Goal: Information Seeking & Learning: Learn about a topic

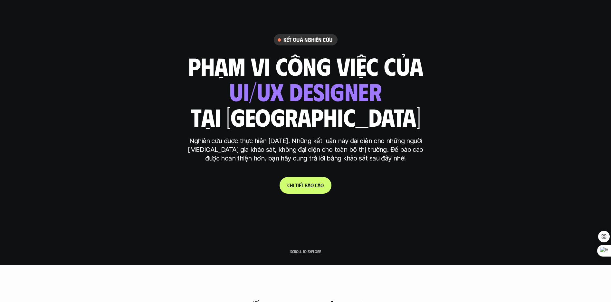
click at [308, 180] on link "C h i t i ế t b á o c á o" at bounding box center [306, 185] width 52 height 17
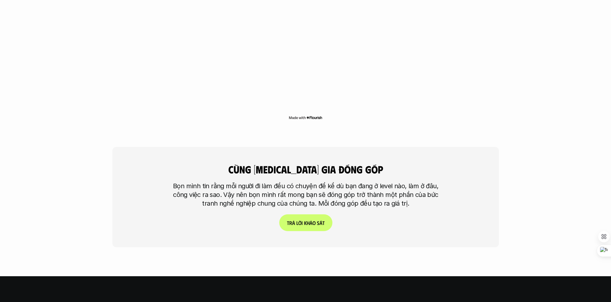
scroll to position [1522, 0]
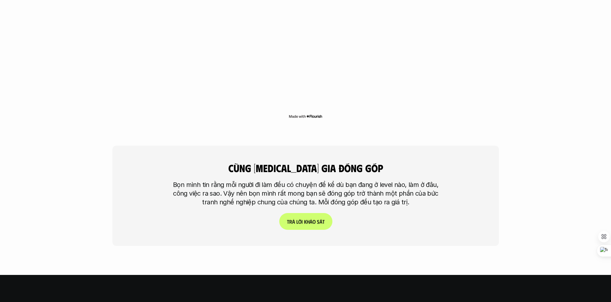
click at [313, 218] on p "T r ả l ờ i k h ả o s á t" at bounding box center [306, 221] width 38 height 6
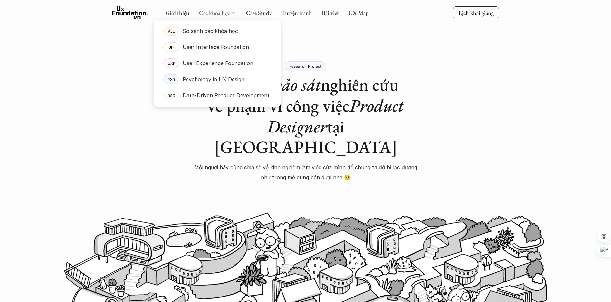
click at [213, 14] on link "Các khóa học" at bounding box center [214, 12] width 31 height 7
click at [245, 46] on p "User Interface Foundation" at bounding box center [216, 47] width 66 height 10
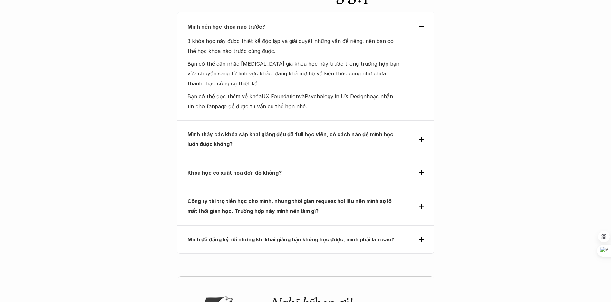
scroll to position [2064, 0]
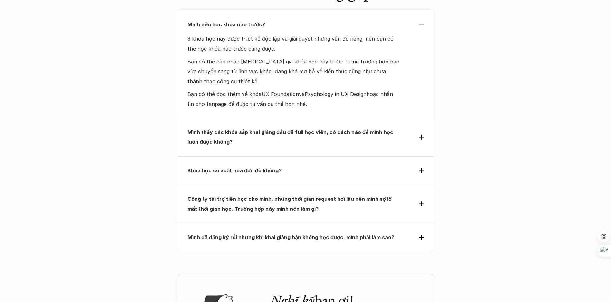
click at [228, 196] on strong "Công ty tài trợ tiền học cho mình, nhưng thời gian request hơi lâu nên mình sợ …" at bounding box center [289, 204] width 205 height 16
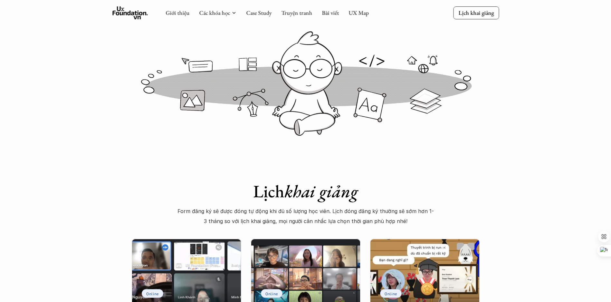
scroll to position [0, 0]
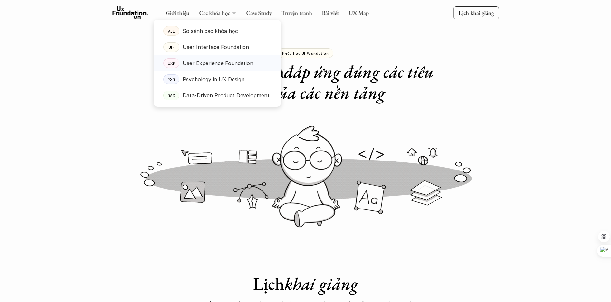
click at [232, 64] on p "User Experience Foundation" at bounding box center [218, 63] width 71 height 10
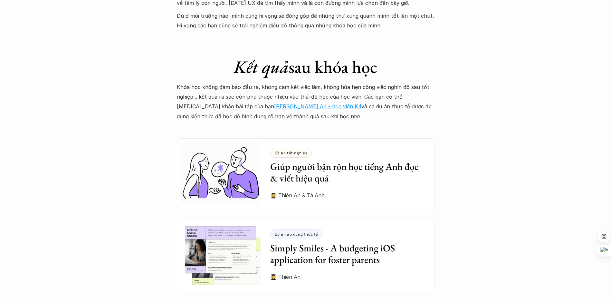
scroll to position [1681, 0]
click at [274, 103] on link "Hồ Vũ Thiên An - học viên K4" at bounding box center [317, 106] width 87 height 6
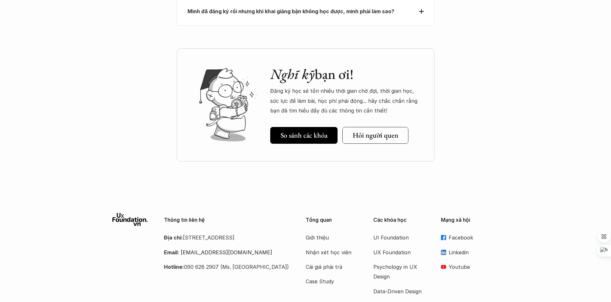
scroll to position [3000, 0]
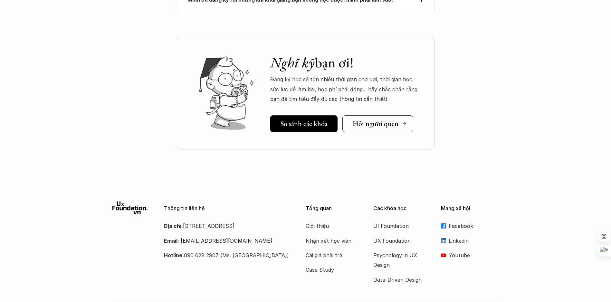
click at [369, 119] on h5 "Hỏi người quen" at bounding box center [376, 123] width 46 height 8
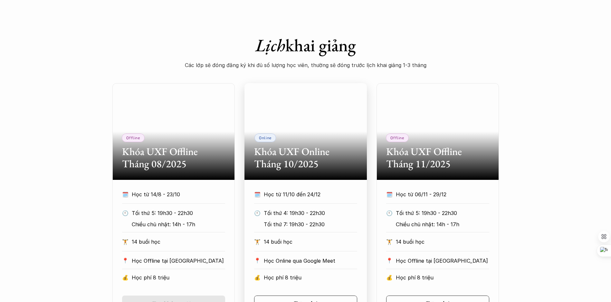
scroll to position [246, 0]
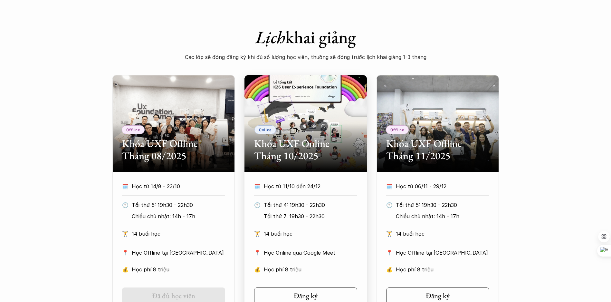
click at [336, 140] on h2 "Khóa UXF Online Tháng 10/2025" at bounding box center [305, 149] width 103 height 25
click at [320, 123] on div "Online Khóa UXF Online Tháng 10/2025" at bounding box center [305, 123] width 122 height 97
click at [312, 148] on h2 "Khóa UXF Online Tháng 10/2025" at bounding box center [305, 149] width 103 height 25
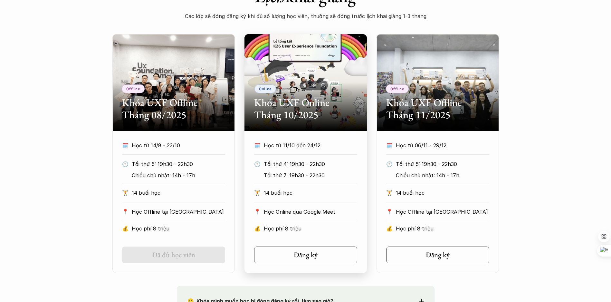
scroll to position [306, 0]
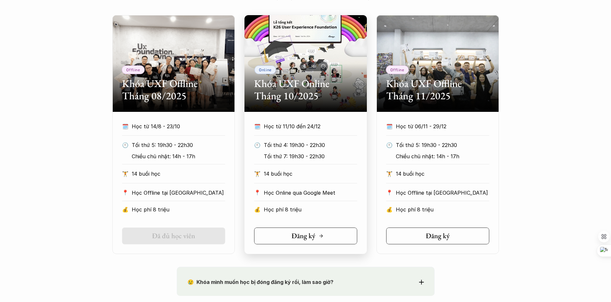
click at [310, 238] on h5 "Đăng ký" at bounding box center [303, 236] width 24 height 8
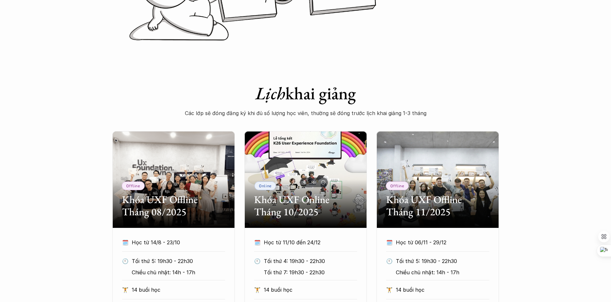
scroll to position [0, 0]
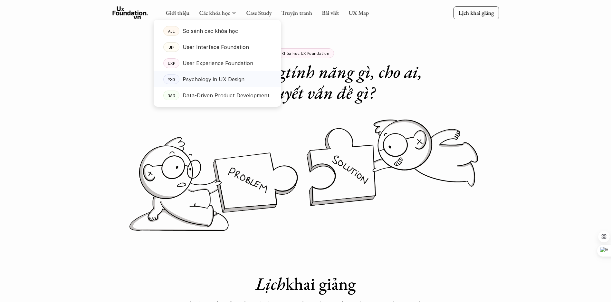
click at [234, 80] on p "Psychology in UX Design" at bounding box center [214, 79] width 62 height 10
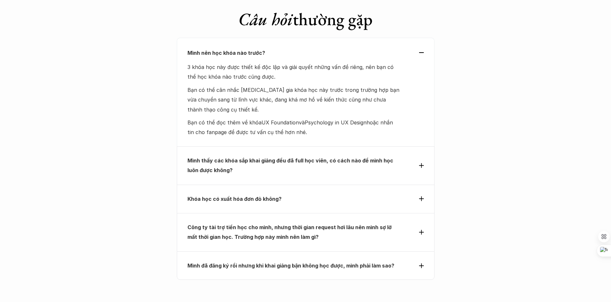
scroll to position [2755, 0]
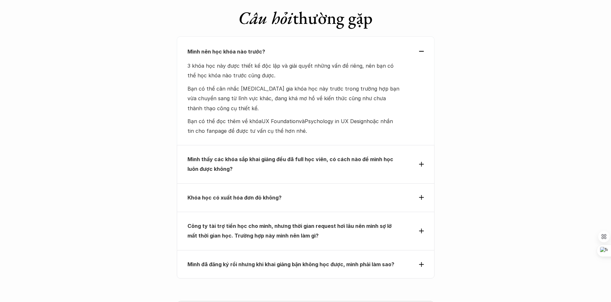
click at [249, 261] on strong "Mình đã đăng ký rồi nhưng khi khai giảng bận không học được, mình phải làm sao?" at bounding box center [290, 264] width 207 height 6
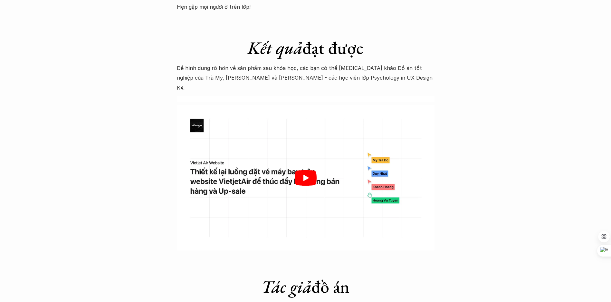
scroll to position [1941, 0]
click at [301, 179] on div at bounding box center [306, 177] width 258 height 145
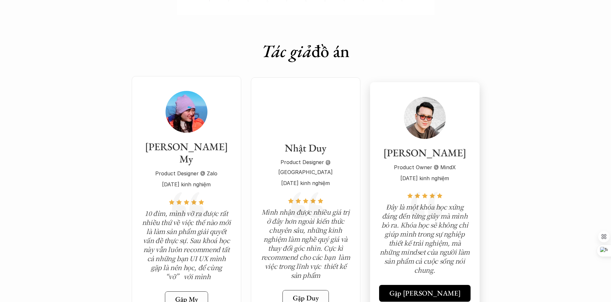
scroll to position [2176, 0]
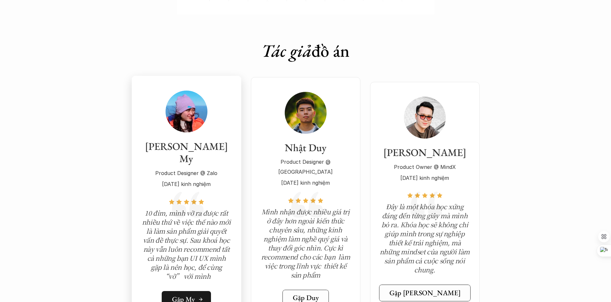
click at [190, 291] on link "Gặp My" at bounding box center [186, 299] width 49 height 17
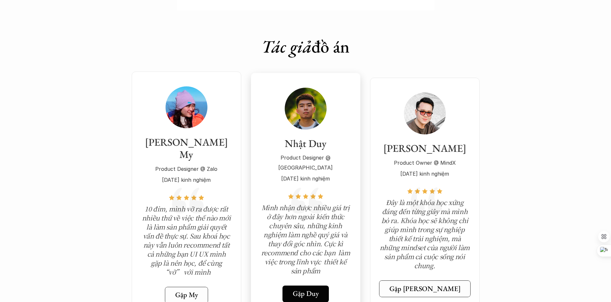
scroll to position [2181, 0]
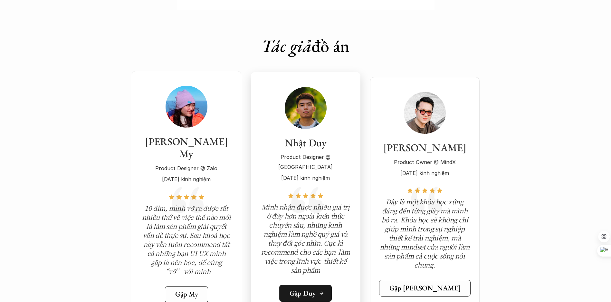
click at [297, 289] on h5 "Gặp Duy" at bounding box center [303, 293] width 26 height 8
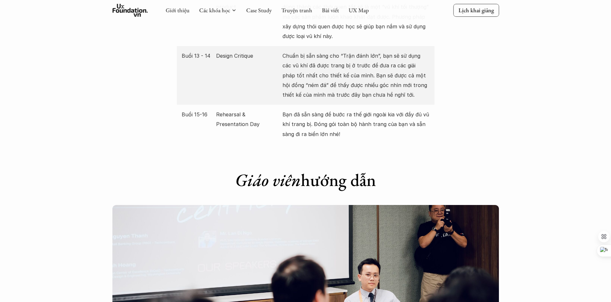
scroll to position [1447, 0]
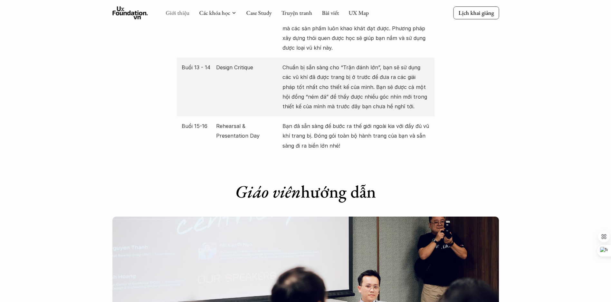
click at [180, 14] on link "Giới thiệu" at bounding box center [178, 12] width 24 height 7
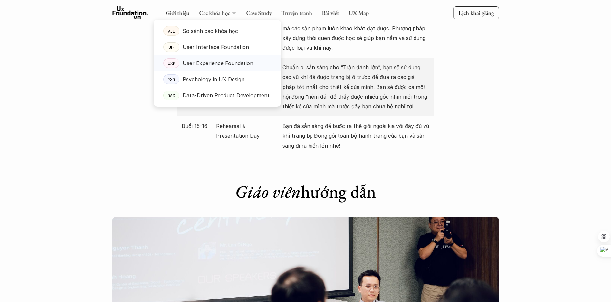
click at [228, 65] on p "User Experience Foundation" at bounding box center [218, 63] width 71 height 10
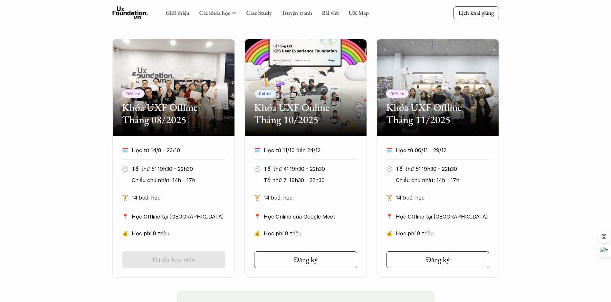
scroll to position [282, 0]
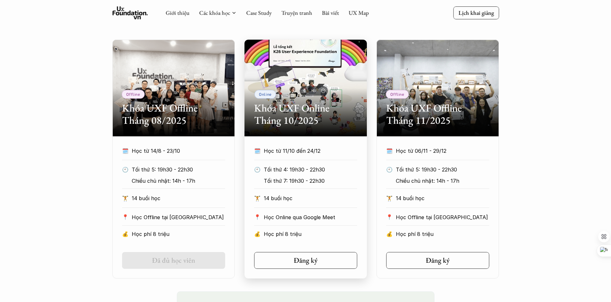
click at [301, 129] on div "Online Khóa UXF Online Tháng 10/2025" at bounding box center [305, 88] width 122 height 97
click at [308, 105] on h2 "Khóa UXF Online Tháng 10/2025" at bounding box center [305, 114] width 103 height 25
click at [310, 68] on div "Online Khóa UXF Online Tháng 10/2025" at bounding box center [305, 88] width 122 height 97
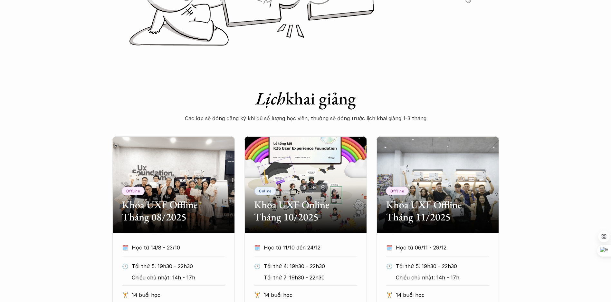
scroll to position [125, 0]
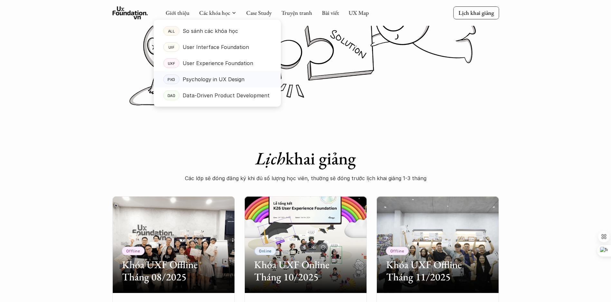
click at [209, 79] on p "Psychology in UX Design" at bounding box center [214, 79] width 62 height 10
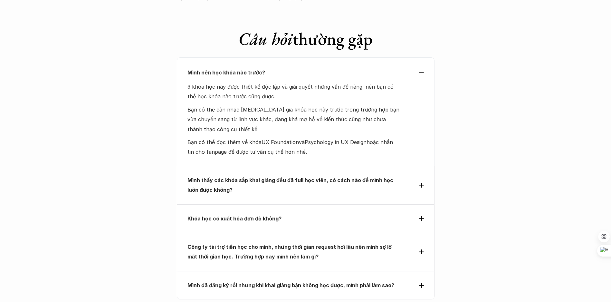
scroll to position [2745, 0]
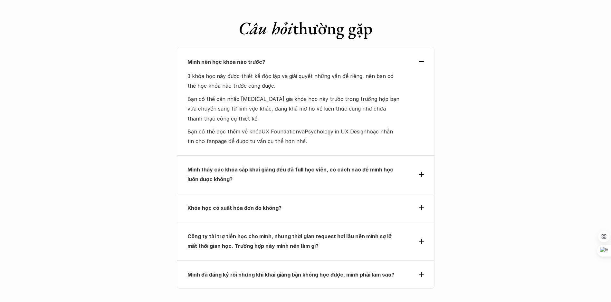
click at [251, 205] on strong "Khóa học có xuất hóa đơn đỏ không?" at bounding box center [234, 208] width 94 height 6
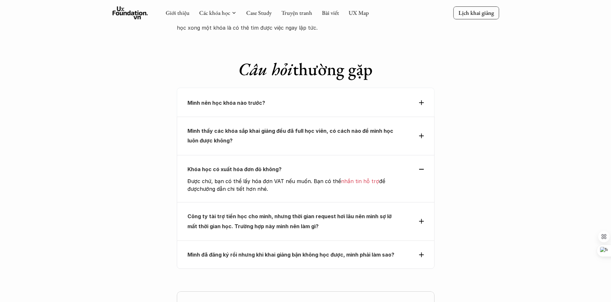
scroll to position [2703, 0]
click at [270, 126] on p "Mình thấy các khóa sắp khai giảng đều đã full học viên, có cách nào để mình học…" at bounding box center [293, 136] width 213 height 20
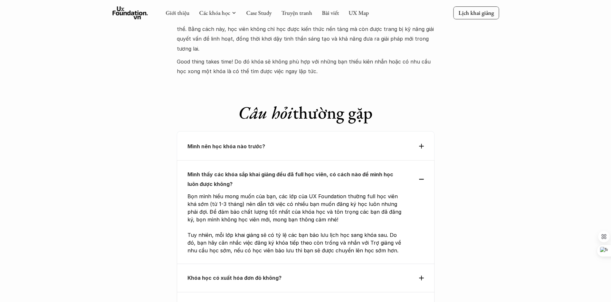
scroll to position [2658, 0]
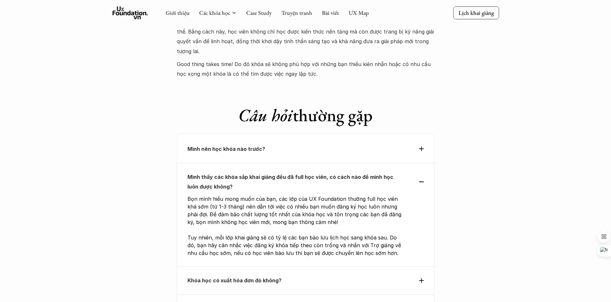
click at [274, 134] on div "Mình nên học khóa nào trước?" at bounding box center [306, 148] width 258 height 29
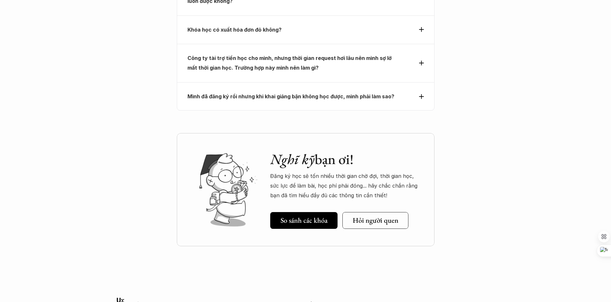
scroll to position [2927, 0]
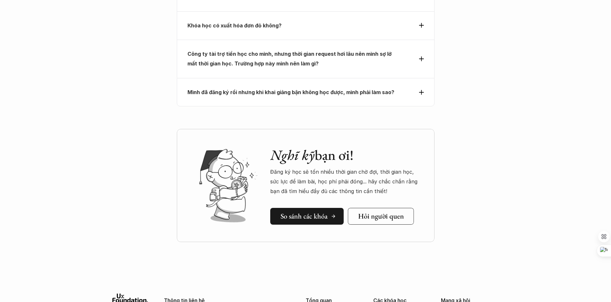
click at [299, 208] on link "So sánh các khóa" at bounding box center [306, 216] width 73 height 17
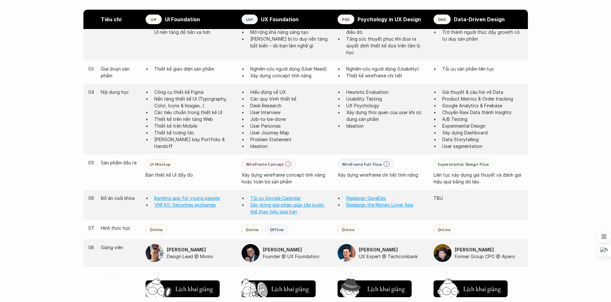
scroll to position [450, 0]
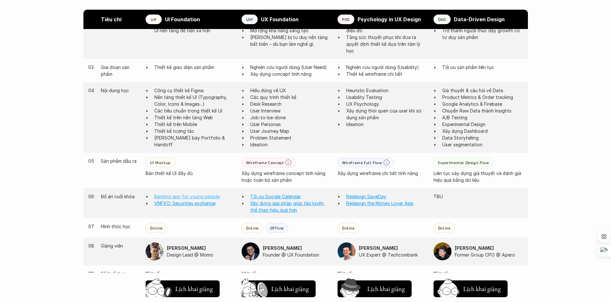
click at [181, 196] on link "Banking app for young people" at bounding box center [186, 196] width 65 height 5
click at [183, 203] on link "VNFXO: Securities exchange" at bounding box center [184, 202] width 61 height 5
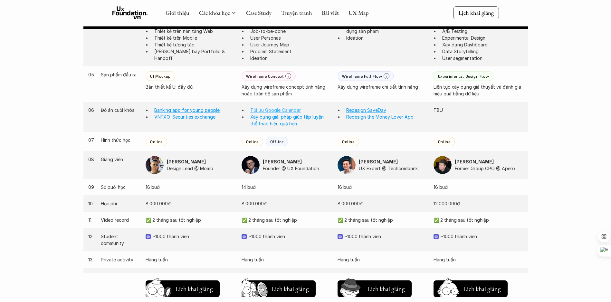
scroll to position [516, 0]
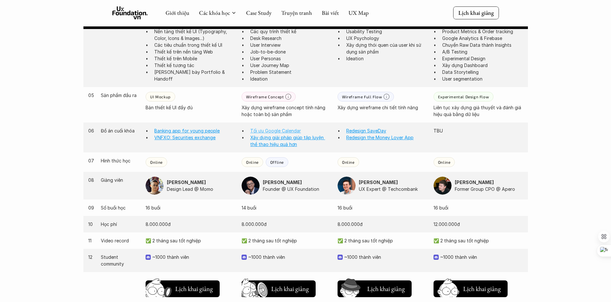
click at [264, 129] on link "Tối ưu Google Calendar" at bounding box center [275, 130] width 51 height 5
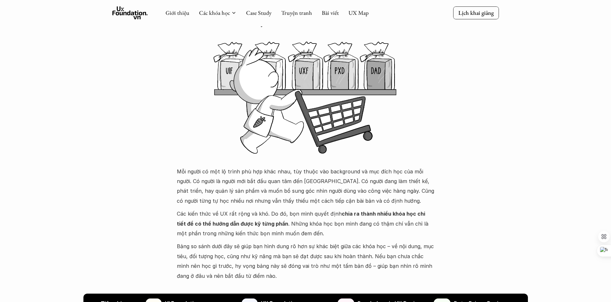
scroll to position [0, 0]
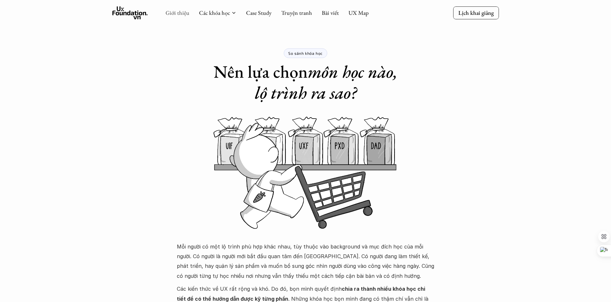
click at [173, 14] on link "Giới thiệu" at bounding box center [178, 12] width 24 height 7
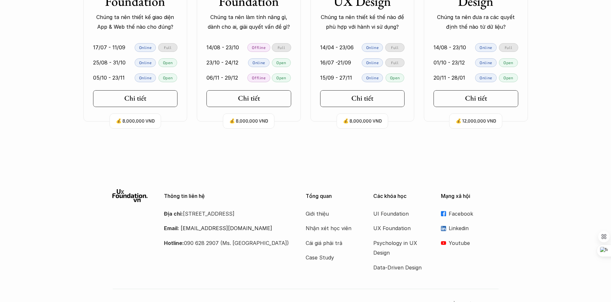
scroll to position [1453, 0]
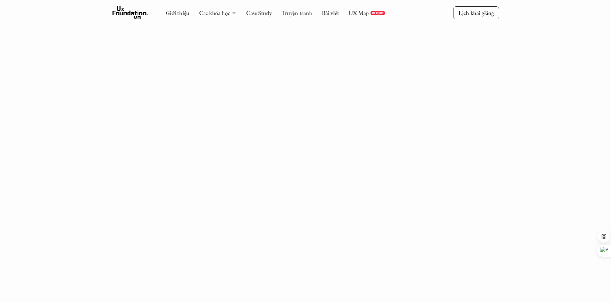
scroll to position [800, 0]
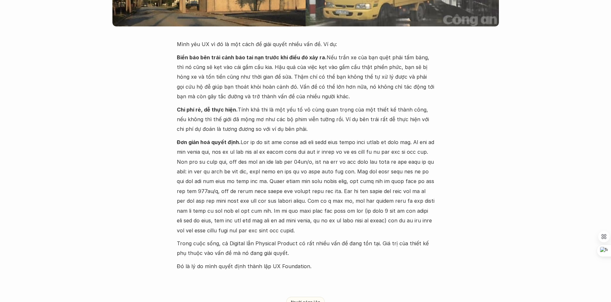
scroll to position [196, 0]
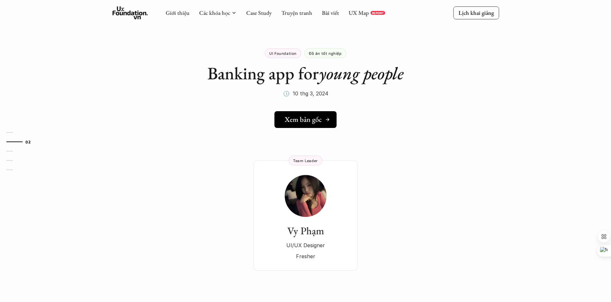
click at [319, 119] on h5 "Xem bản gốc" at bounding box center [303, 119] width 37 height 8
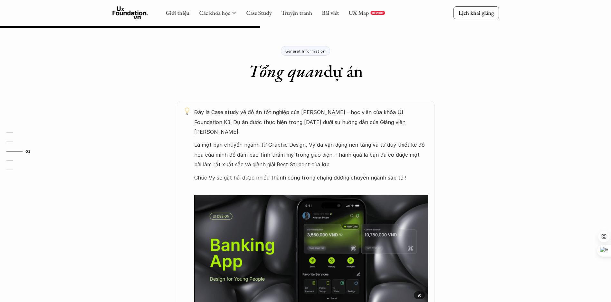
scroll to position [255, 0]
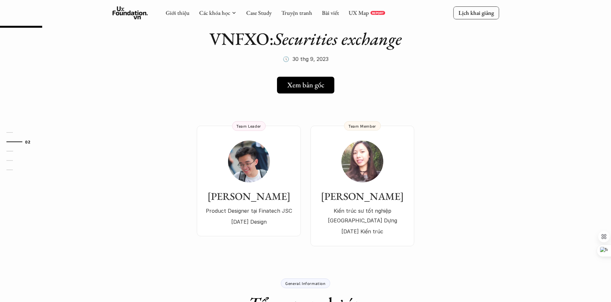
scroll to position [3, 0]
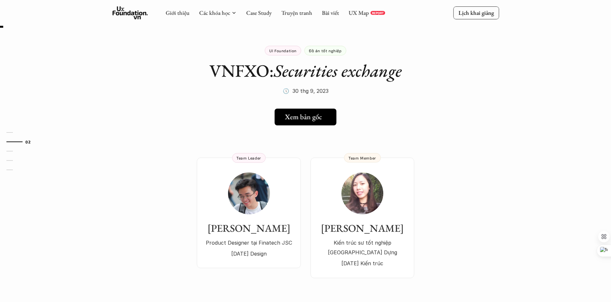
click at [308, 117] on h5 "Xem bản gốc" at bounding box center [303, 117] width 37 height 8
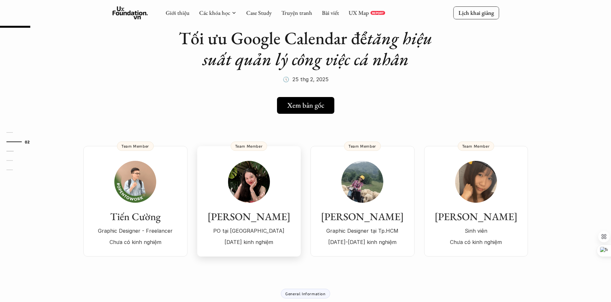
scroll to position [34, 0]
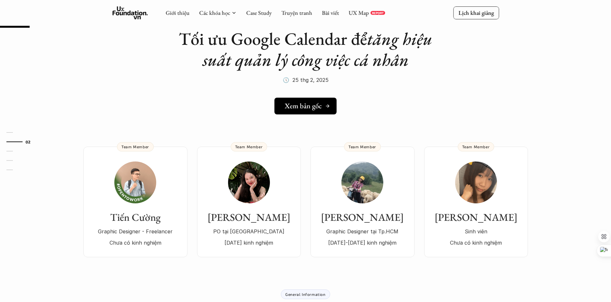
click at [314, 108] on h5 "Xem bản gốc" at bounding box center [303, 106] width 37 height 8
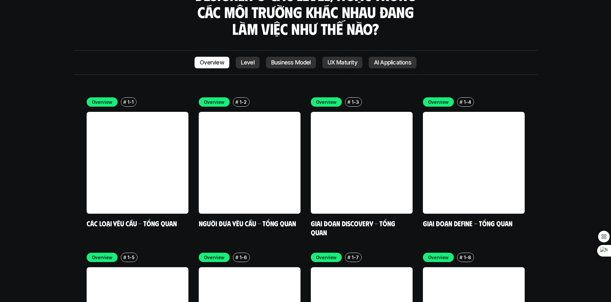
scroll to position [1862, 0]
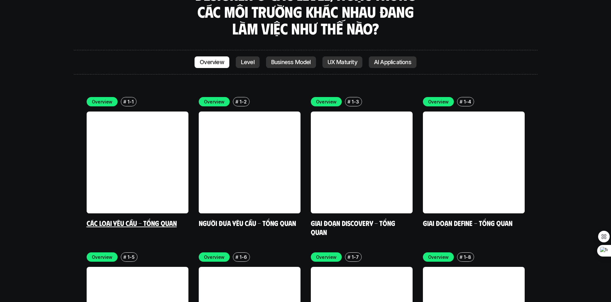
click at [137, 218] on link "Các loại yêu cầu - Tổng quan" at bounding box center [132, 222] width 90 height 9
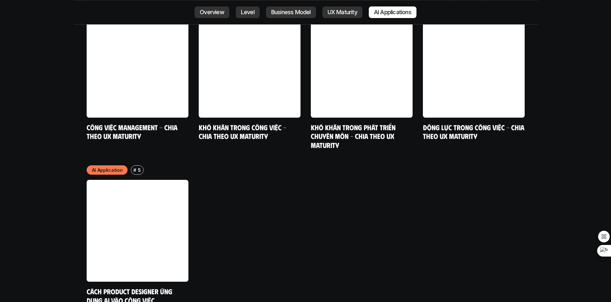
scroll to position [3366, 0]
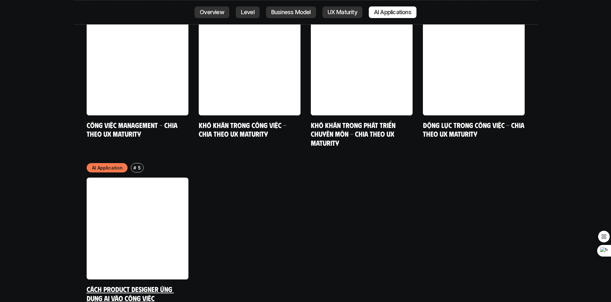
click at [132, 284] on link "Cách Product Designer ứng dụng AI vào công việc" at bounding box center [130, 293] width 87 height 18
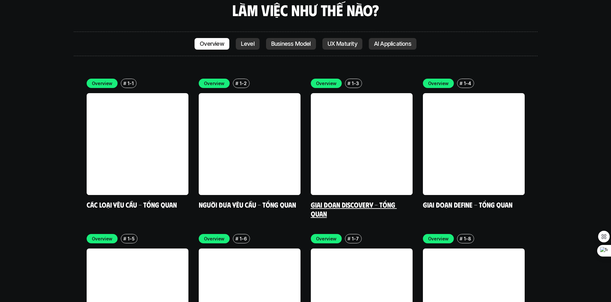
scroll to position [1881, 0]
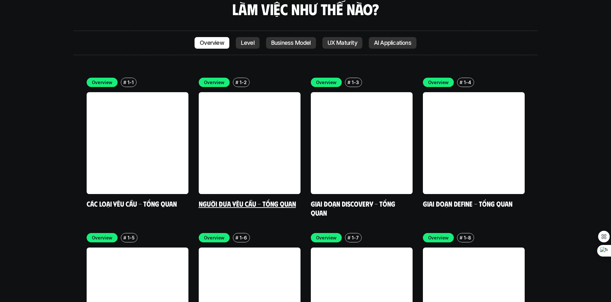
click at [252, 159] on div "Overview # 1-2 Người đưa yêu cầu - Tổng quan" at bounding box center [250, 143] width 102 height 130
click at [376, 199] on link "Giai đoạn Discovery - Tổng quan" at bounding box center [354, 208] width 86 height 18
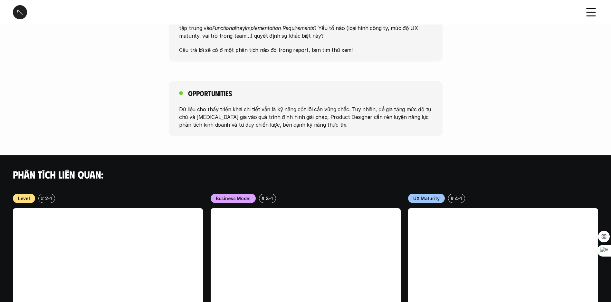
scroll to position [392, 0]
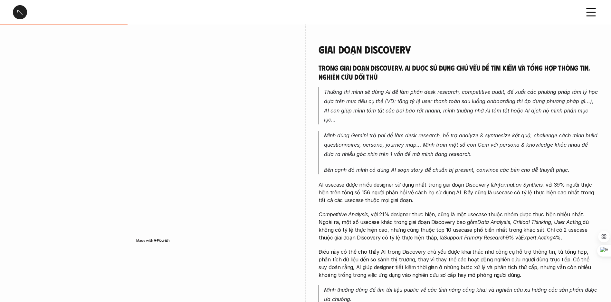
scroll to position [279, 0]
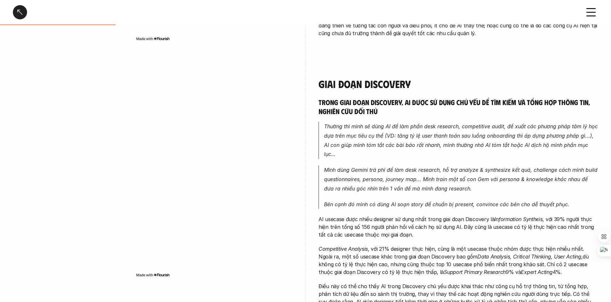
click at [586, 17] on icon at bounding box center [591, 12] width 14 height 14
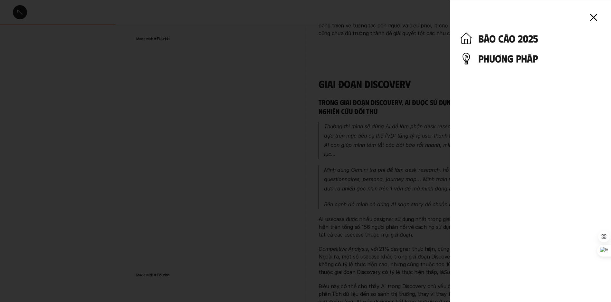
click at [600, 13] on icon at bounding box center [594, 17] width 14 height 14
